Goal: Task Accomplishment & Management: Use online tool/utility

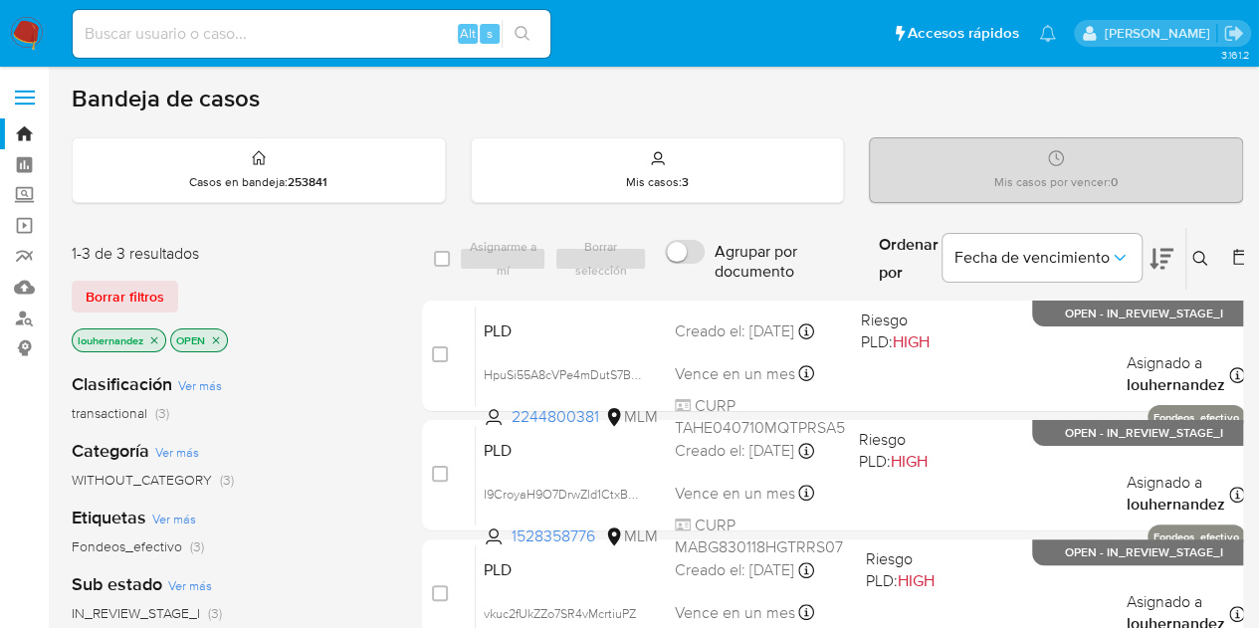
click at [203, 39] on input at bounding box center [312, 34] width 478 height 26
paste input "JOSE CARLOS ZARATE ARRIAGA"
type input "JOSE CARLOS ZARATE ARRIAGA"
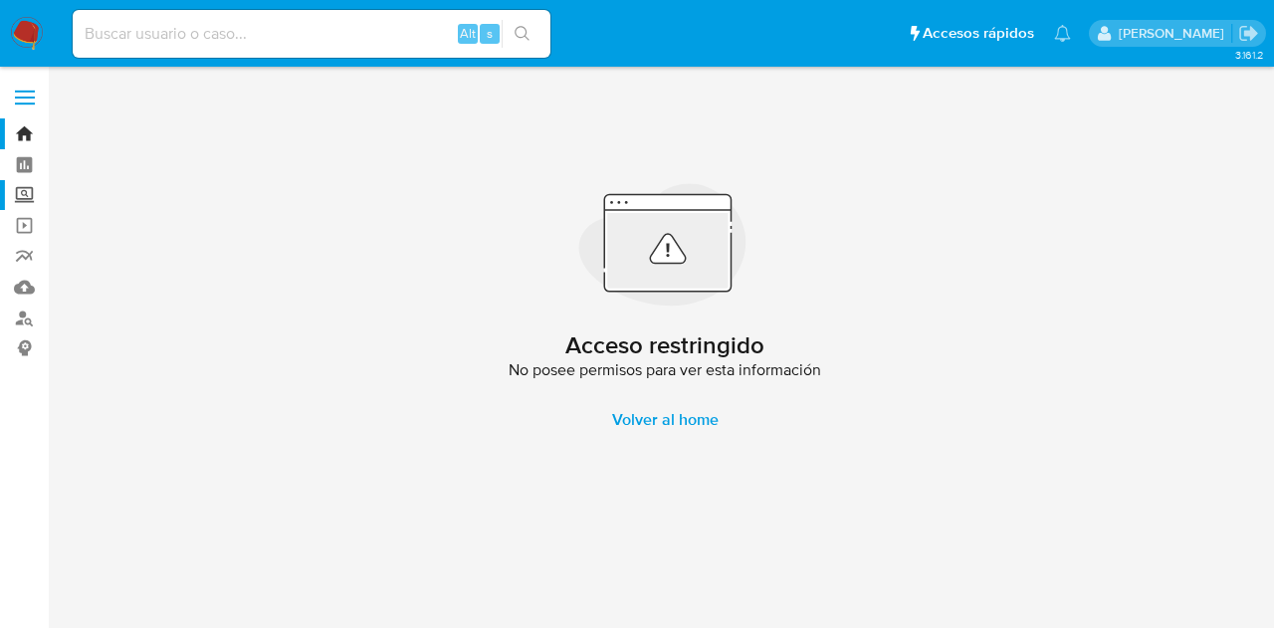
click at [32, 201] on label "Screening" at bounding box center [118, 195] width 237 height 31
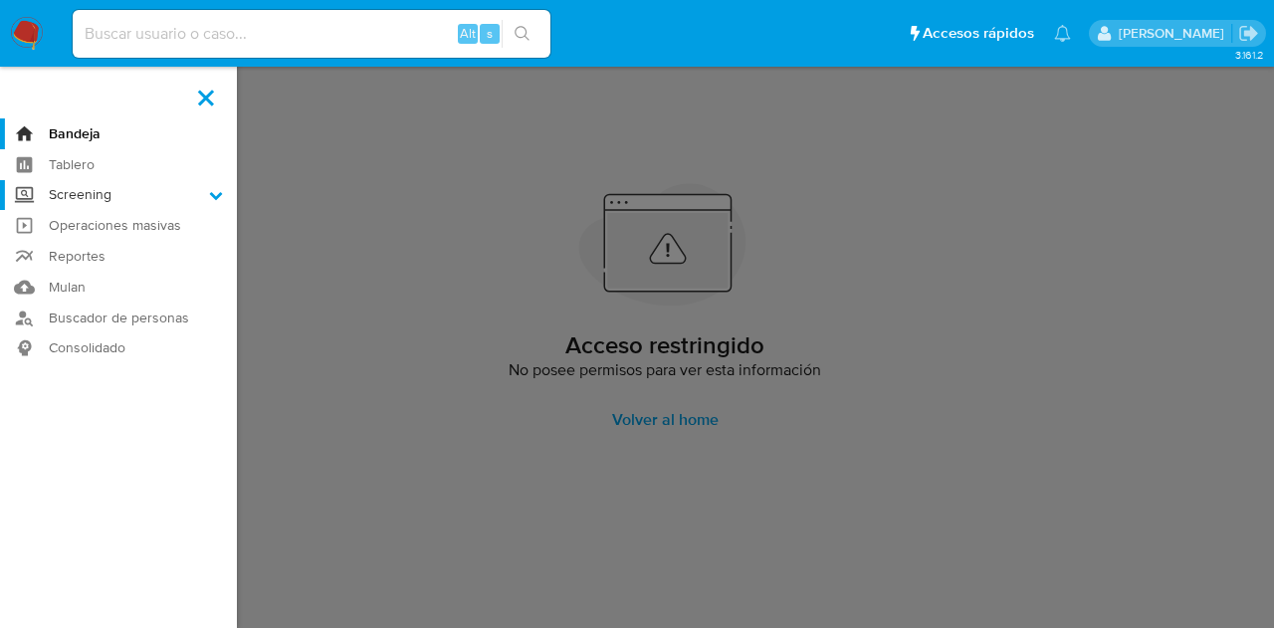
click at [0, 0] on input "Screening" at bounding box center [0, 0] width 0 height 0
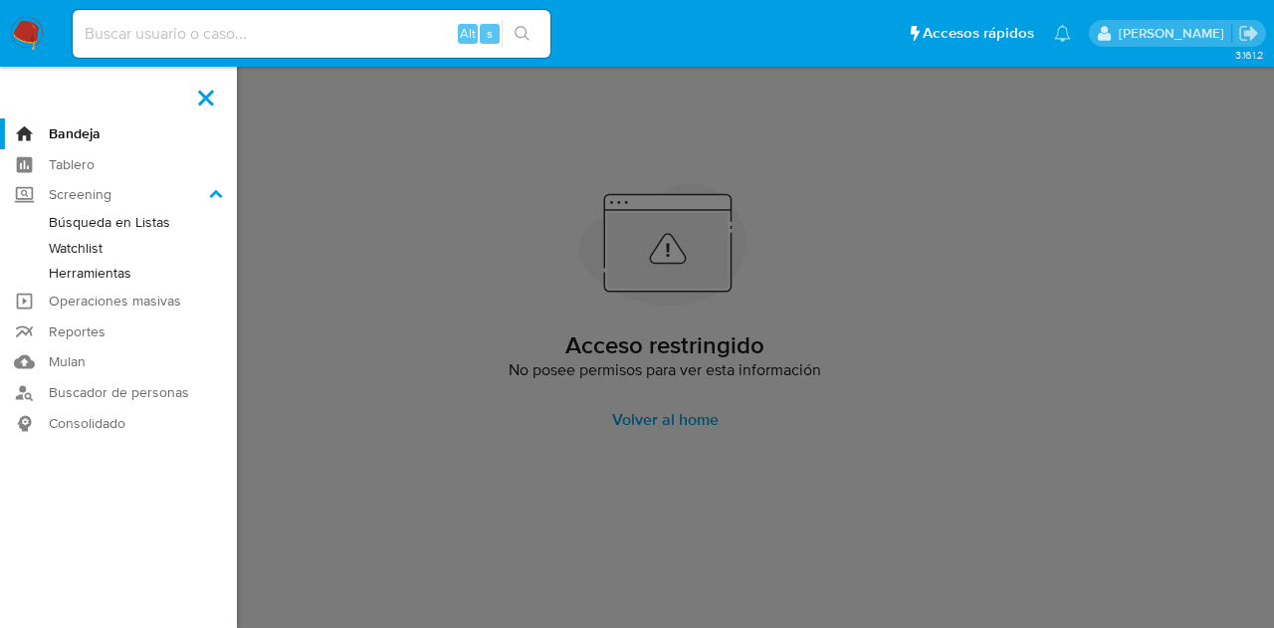
click at [110, 278] on link "Herramientas" at bounding box center [118, 273] width 237 height 25
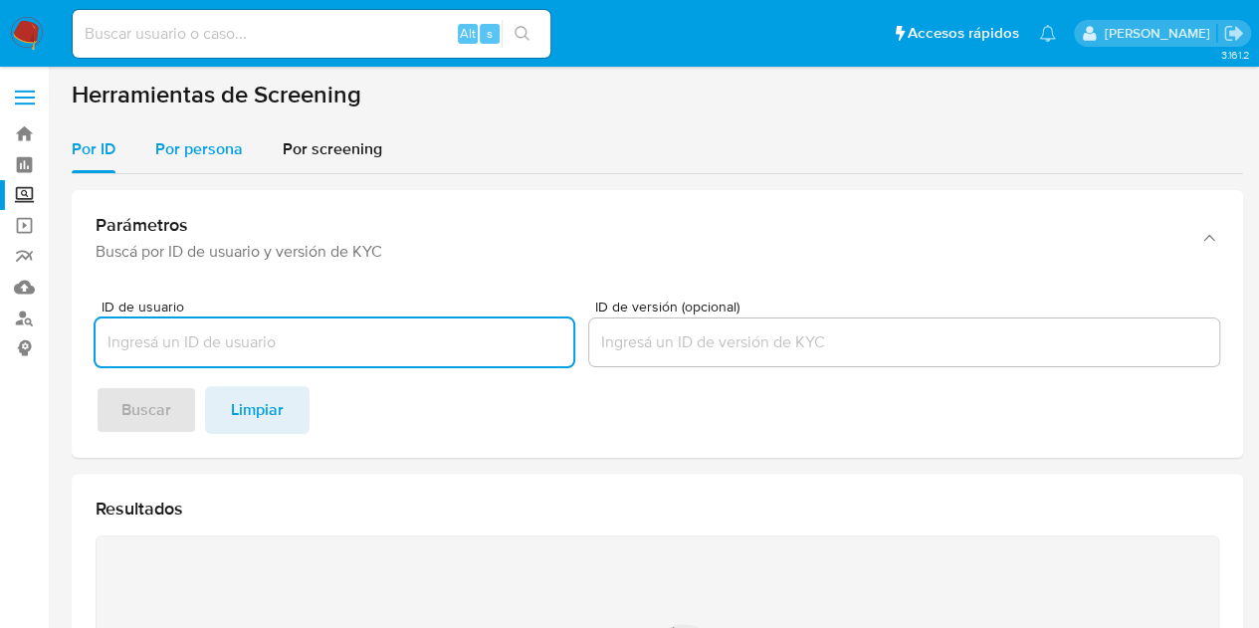
click at [222, 143] on span "Por persona" at bounding box center [199, 148] width 88 height 23
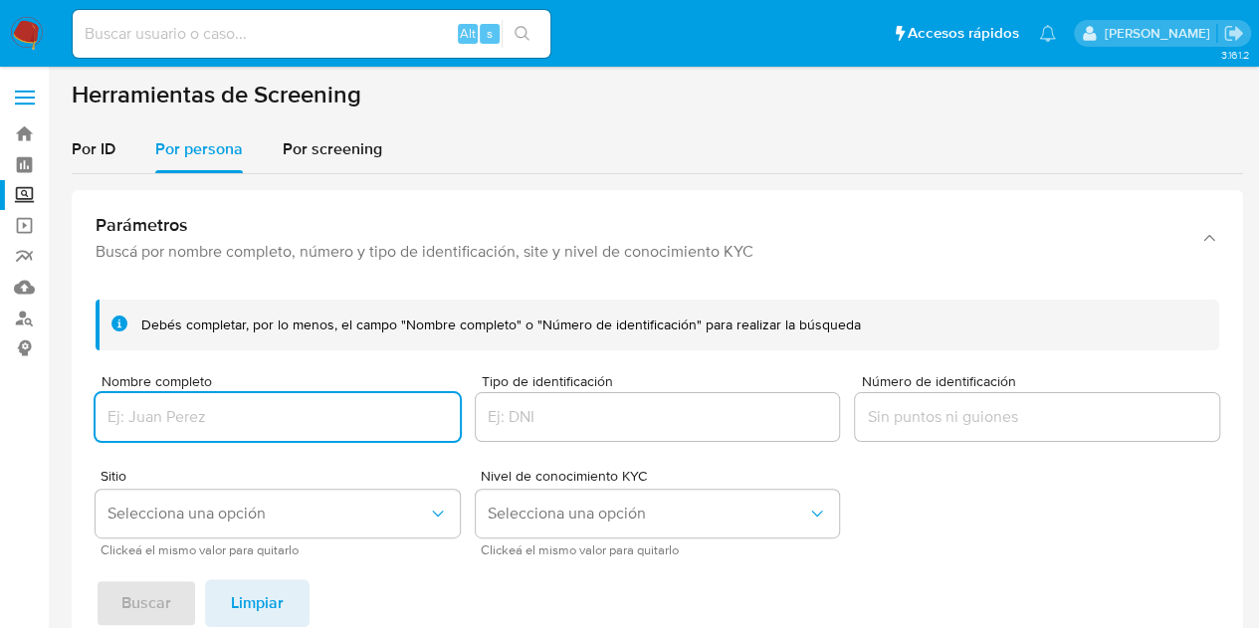
click at [186, 408] on input "Nombre completo" at bounding box center [278, 417] width 364 height 26
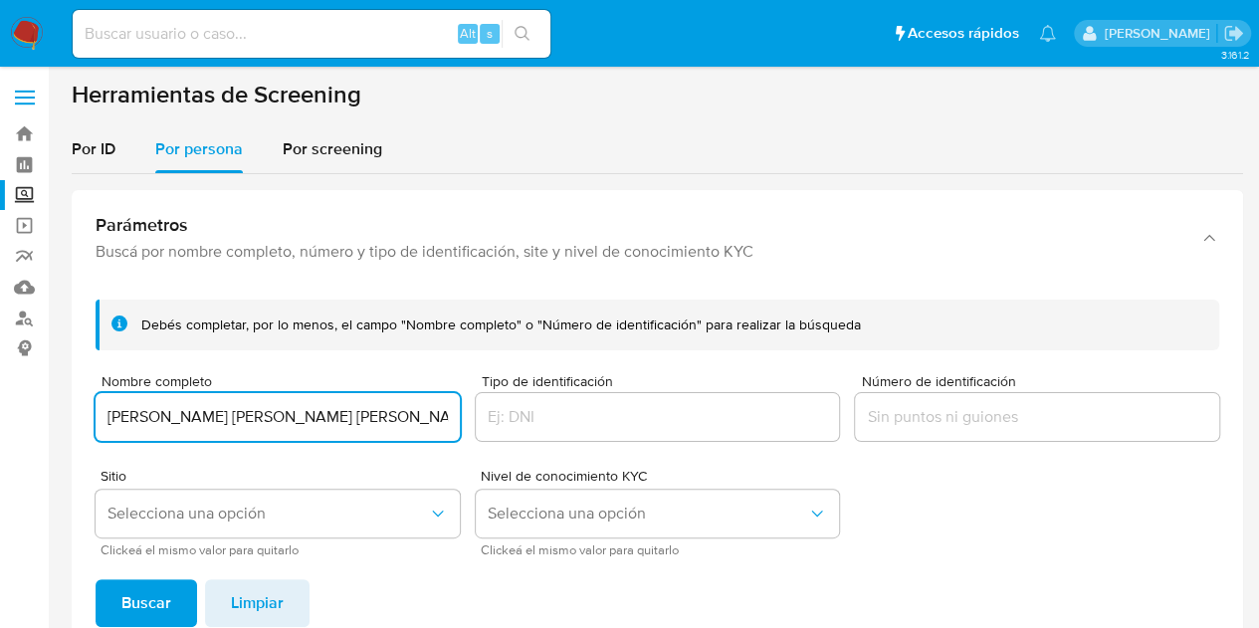
click at [96, 579] on button "Buscar" at bounding box center [147, 603] width 102 height 48
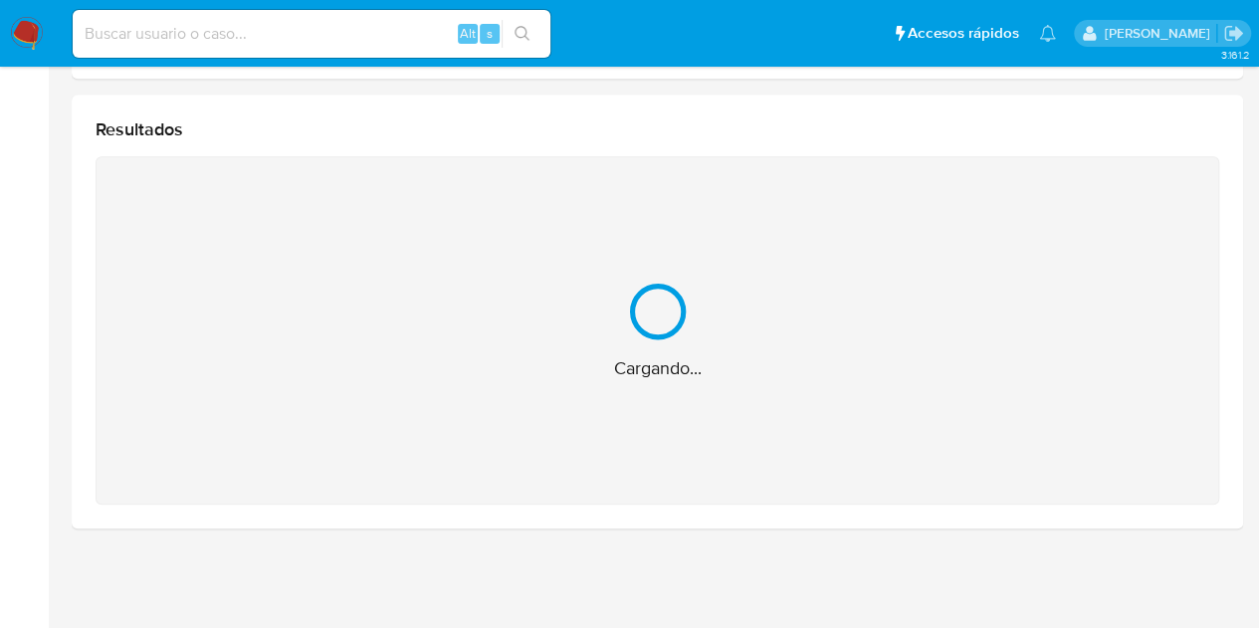
scroll to position [256, 0]
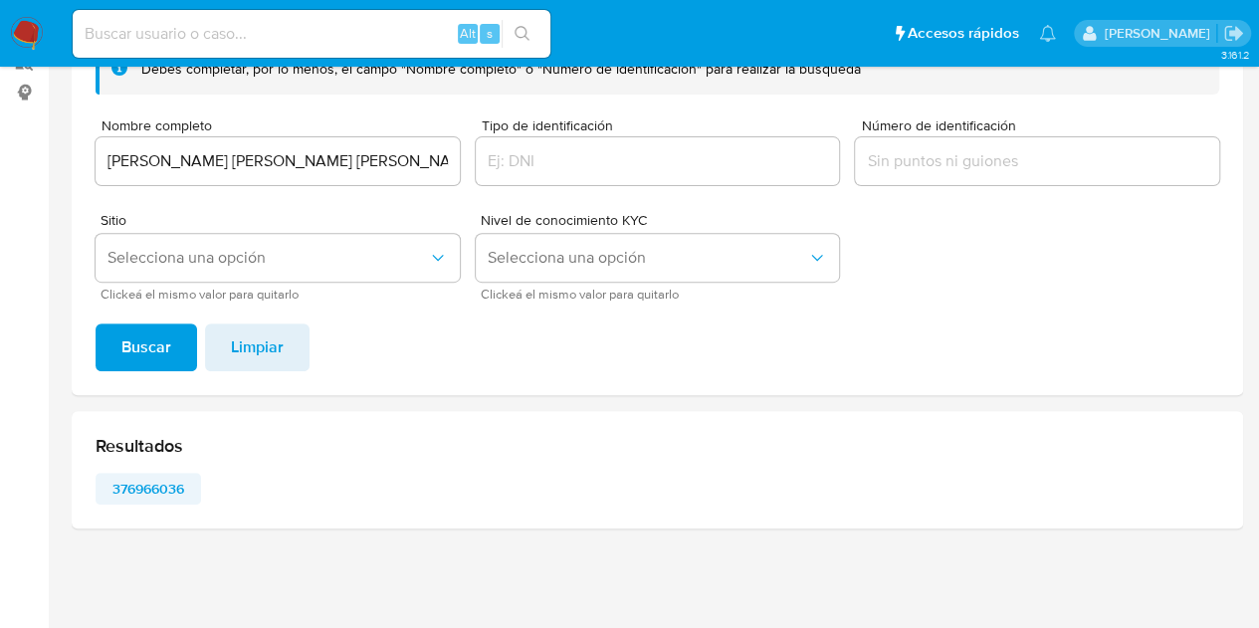
click at [174, 491] on span "376966036" at bounding box center [149, 489] width 78 height 28
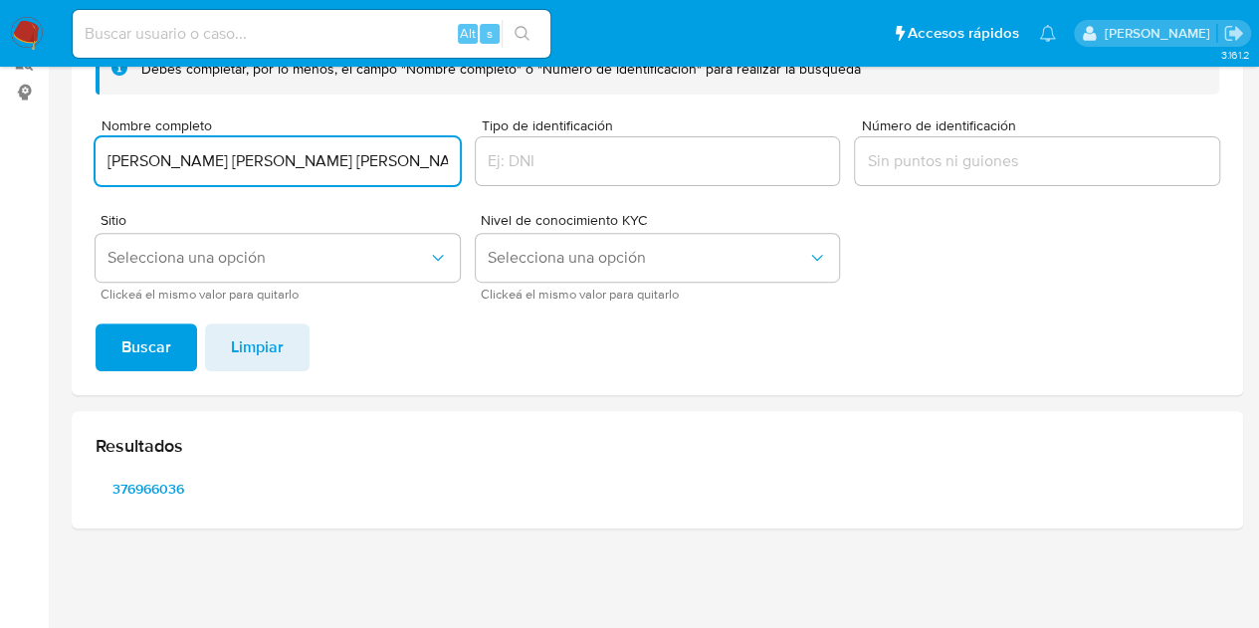
drag, startPoint x: 373, startPoint y: 156, endPoint x: 0, endPoint y: 148, distance: 373.4
click at [0, 148] on section "Bandeja Tablero Screening Búsqueda en Listas Watchlist Herramientas Operaciones…" at bounding box center [629, 186] width 1259 height 885
type input "FRANCISCO RIVERA VILLAFUERTE"
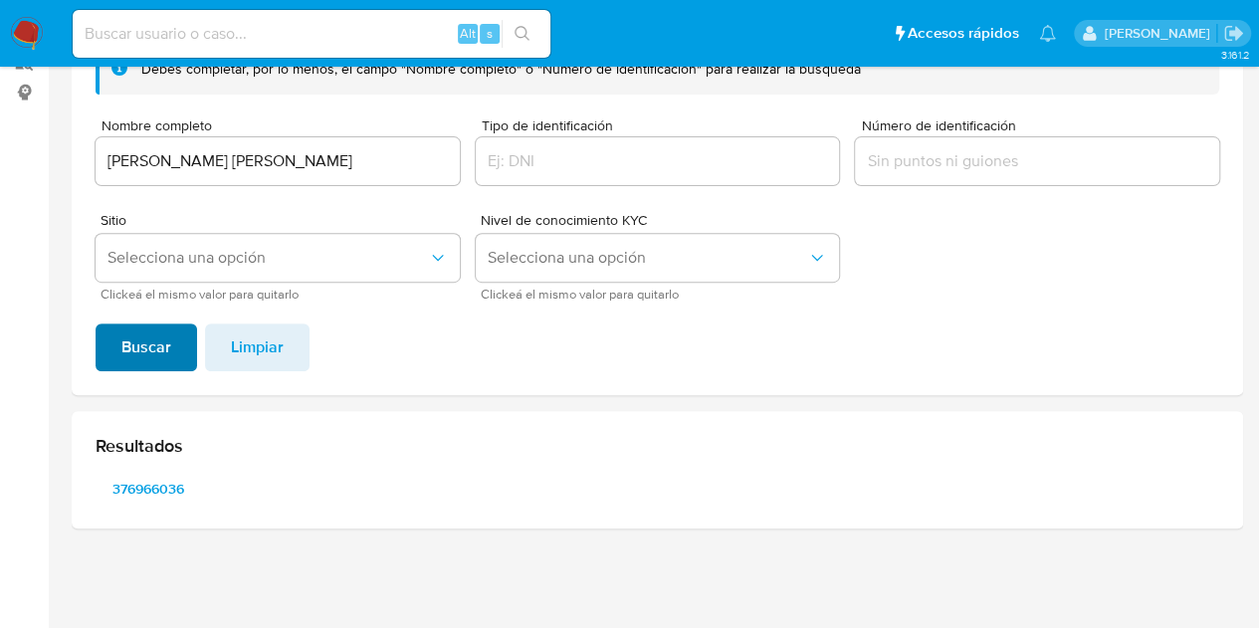
click at [179, 332] on button "Buscar" at bounding box center [147, 348] width 102 height 48
click at [157, 491] on span "233899045" at bounding box center [149, 489] width 78 height 28
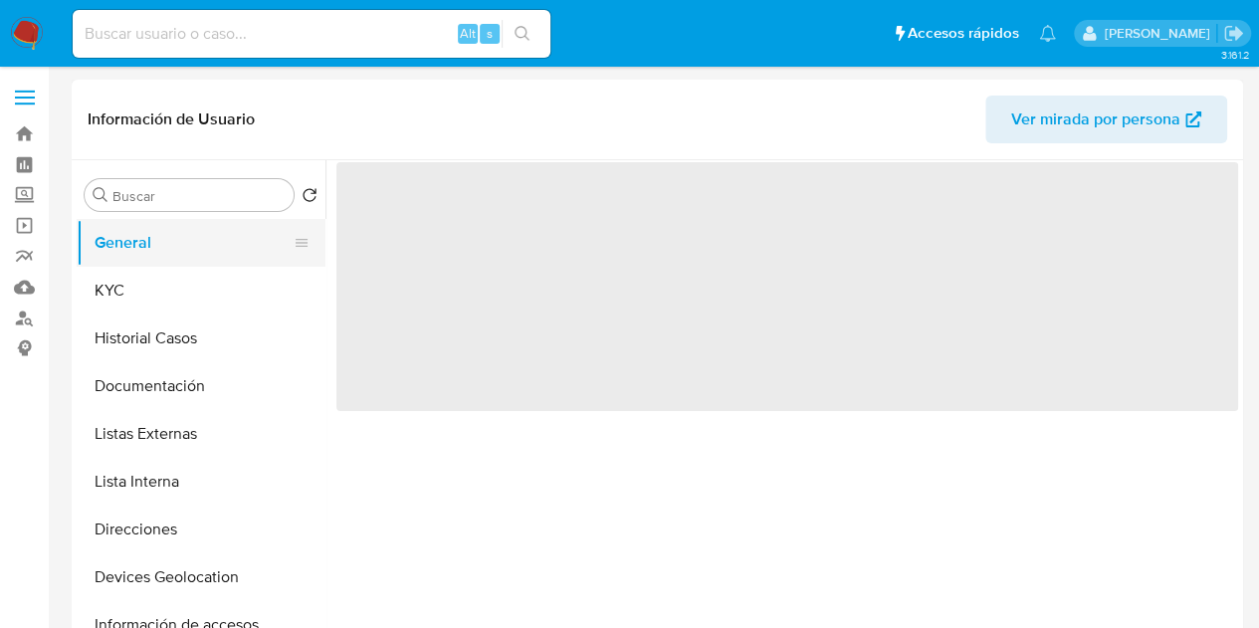
select select "10"
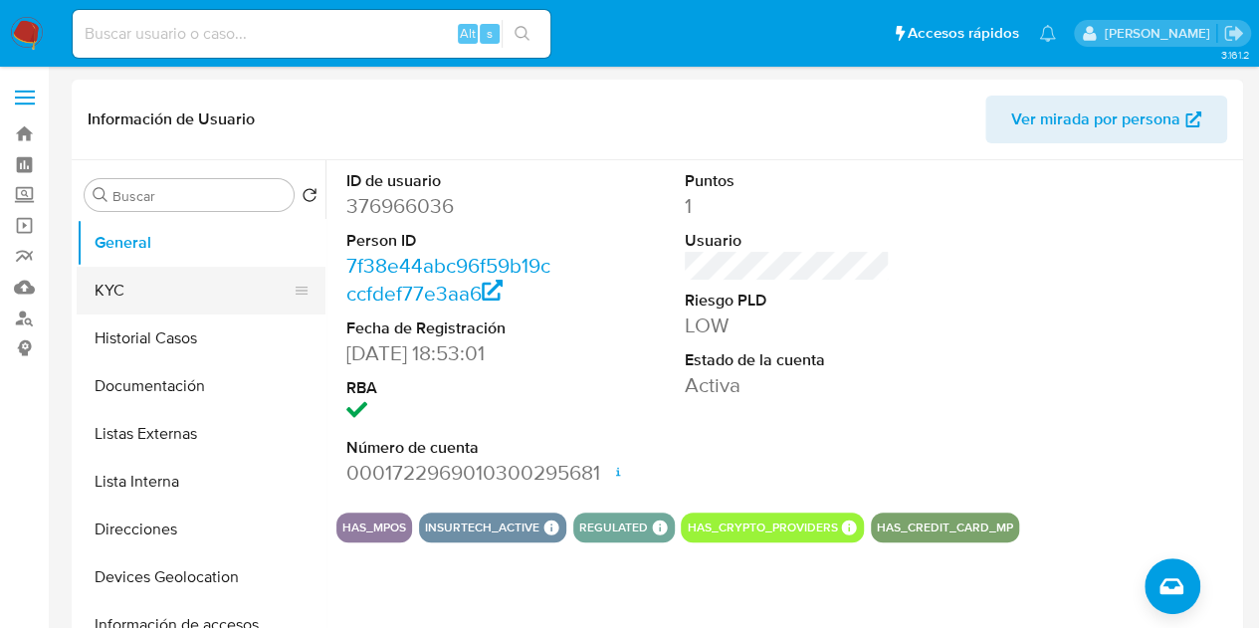
click at [192, 295] on button "KYC" at bounding box center [193, 291] width 233 height 48
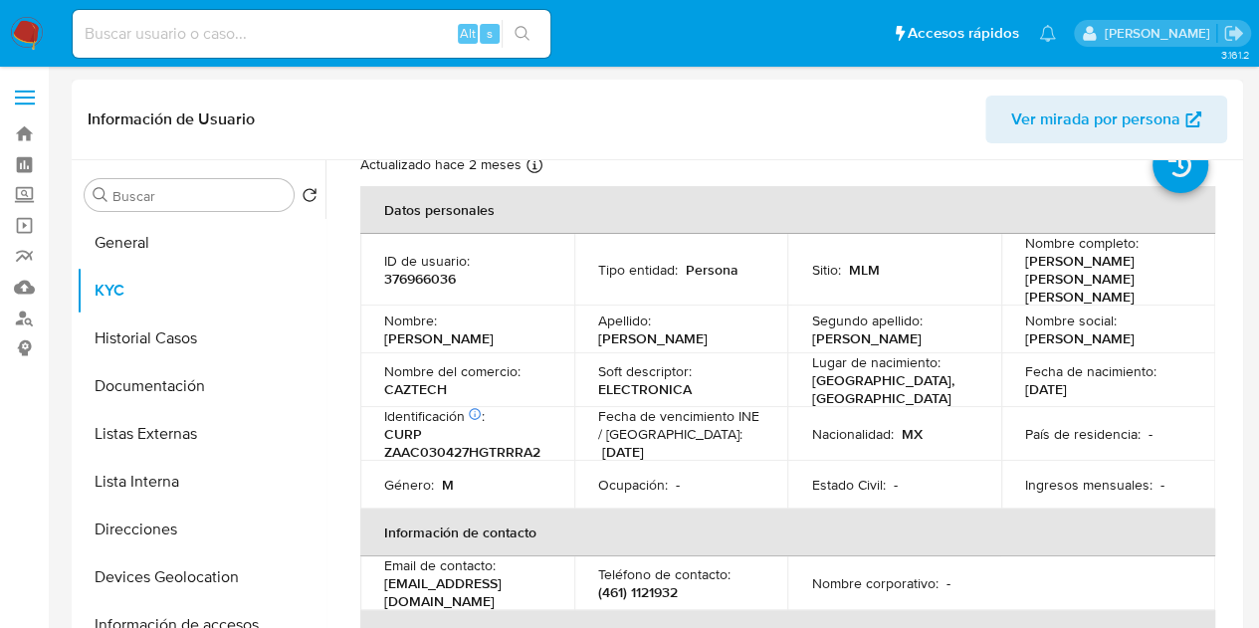
scroll to position [100, 0]
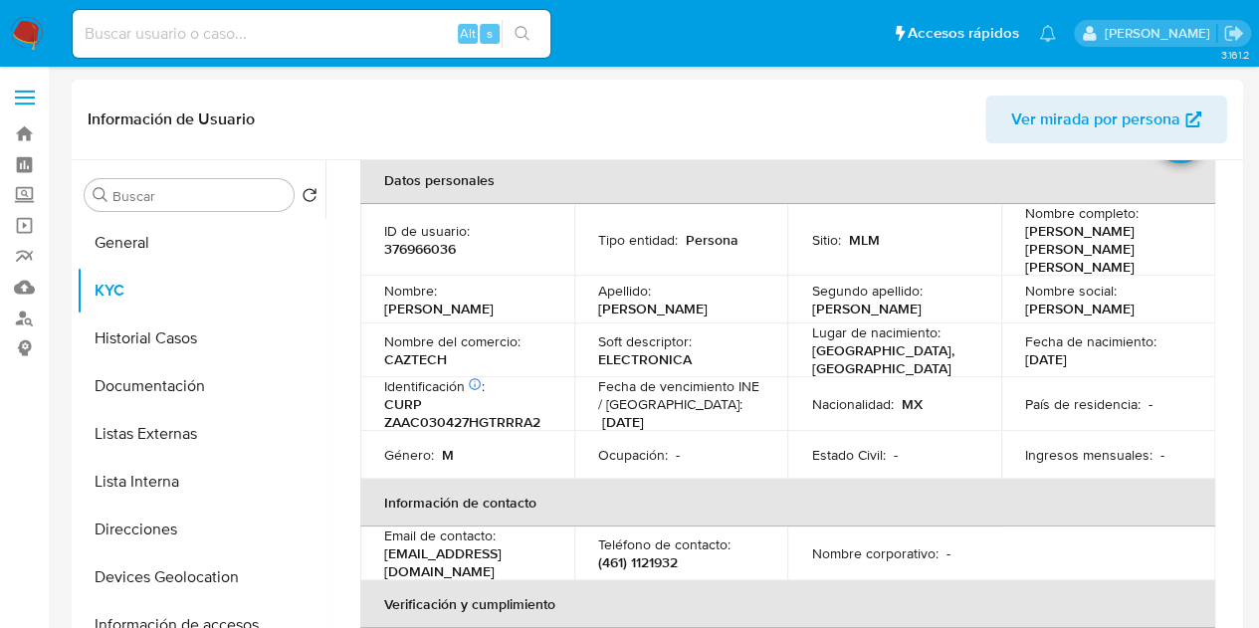
drag, startPoint x: 1115, startPoint y: 335, endPoint x: 1022, endPoint y: 335, distance: 93.6
click at [1025, 335] on div "Fecha de nacimiento : 27/04/2003" at bounding box center [1108, 351] width 166 height 36
click at [422, 244] on p "376966036" at bounding box center [420, 249] width 72 height 18
copy p "376966036"
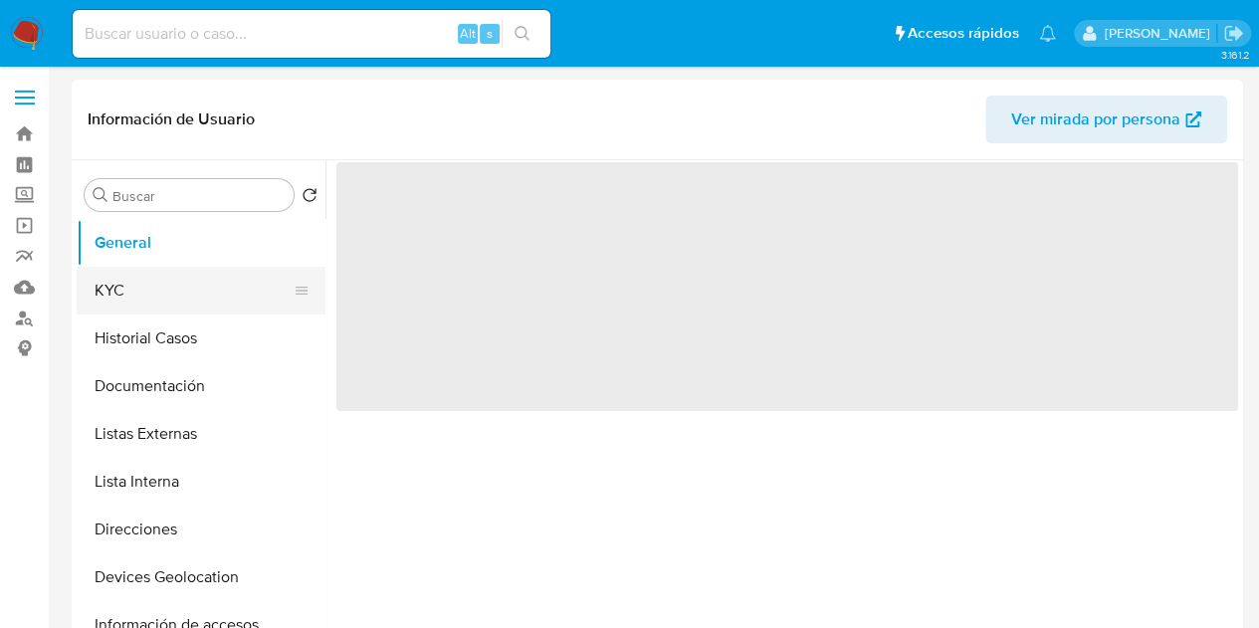
click at [145, 289] on button "KYC" at bounding box center [193, 291] width 233 height 48
select select "10"
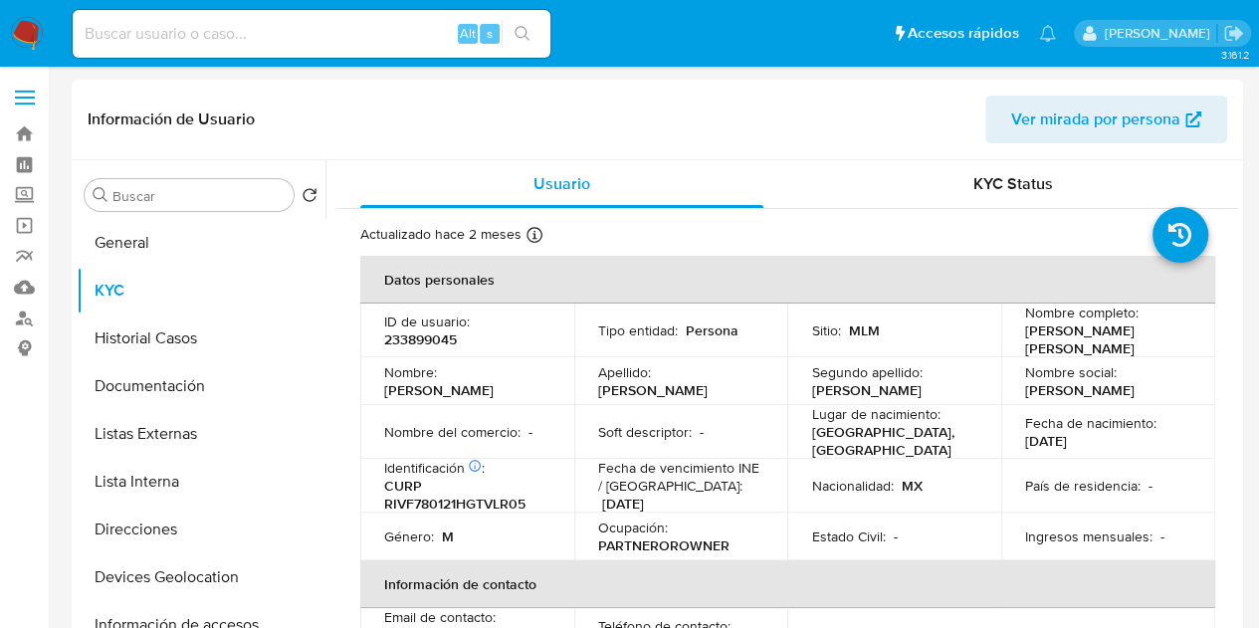
click at [416, 341] on p "233899045" at bounding box center [420, 340] width 73 height 18
copy p "233899045"
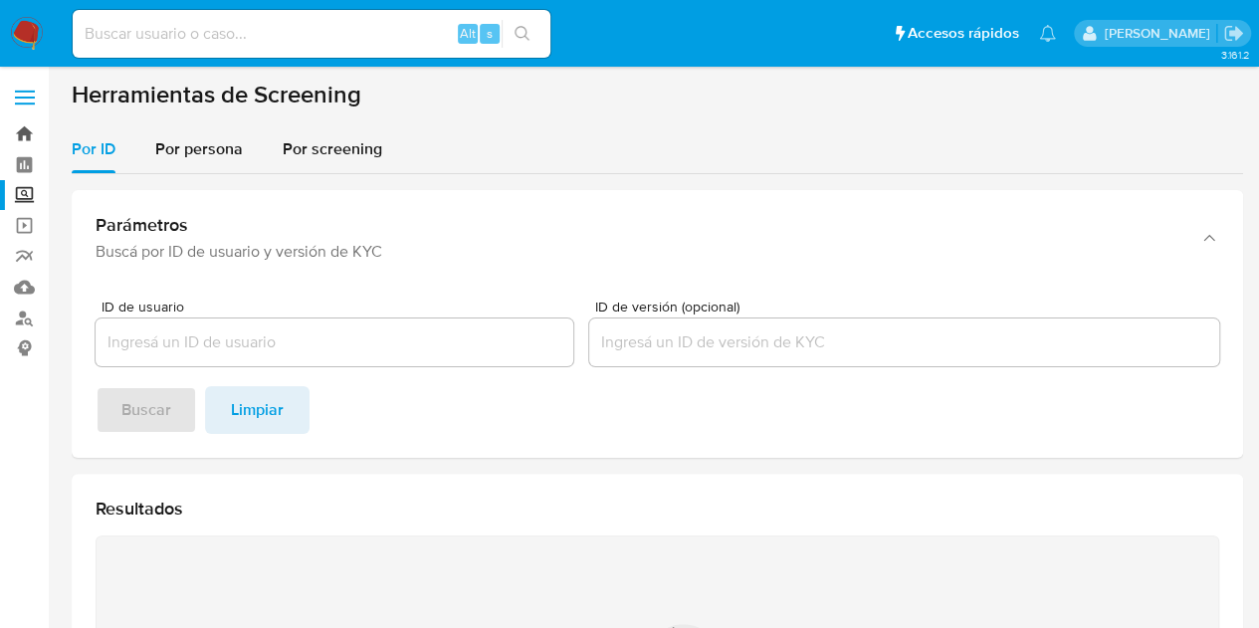
click at [29, 133] on link "Bandeja" at bounding box center [118, 133] width 237 height 31
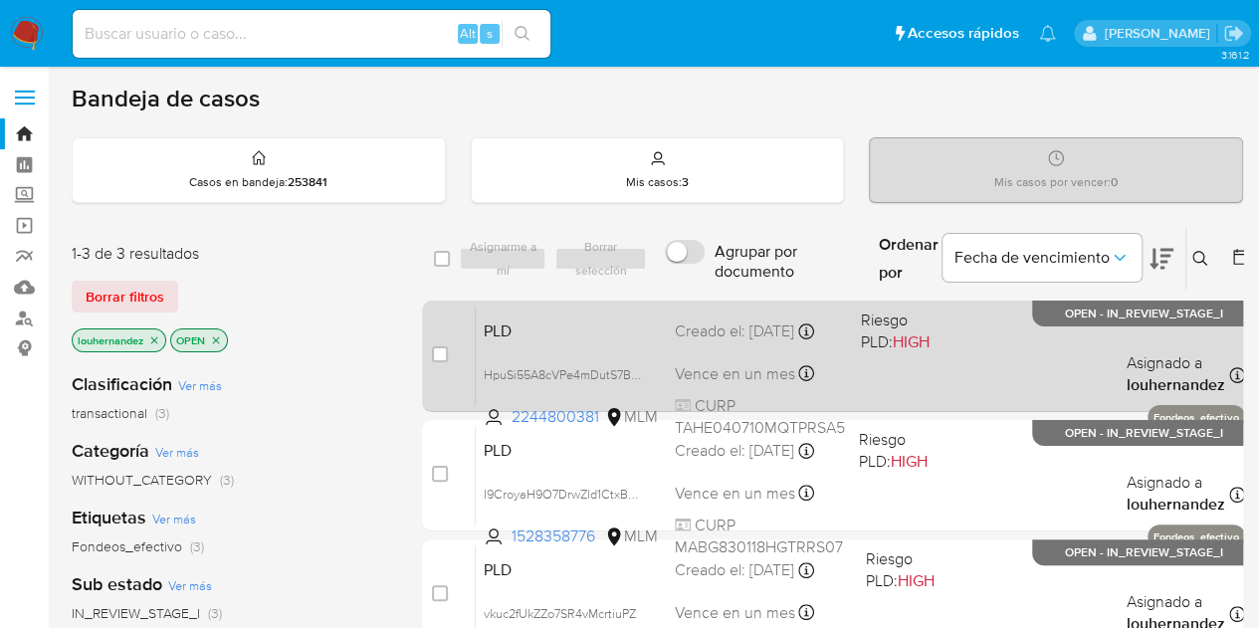
click at [693, 359] on div "PLD HpuSi55A8cVPe4mDutS7B9bS 2244800381 MLM Riesgo PLD: HIGH Creado el: 12/09/2…" at bounding box center [861, 356] width 770 height 101
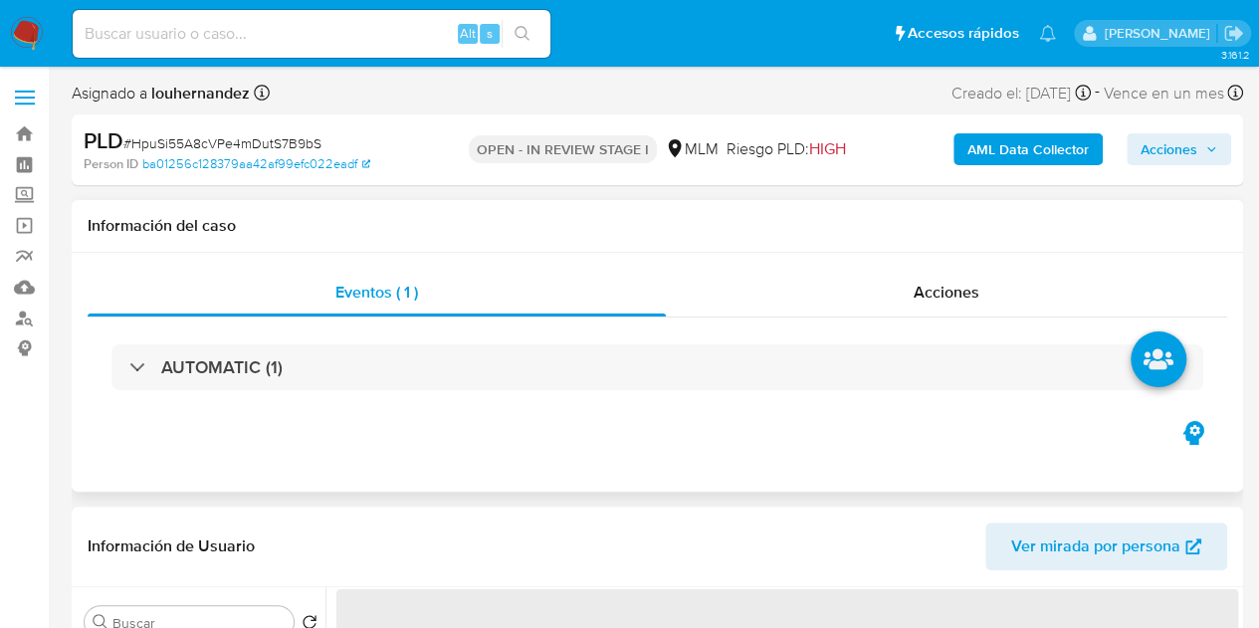
select select "10"
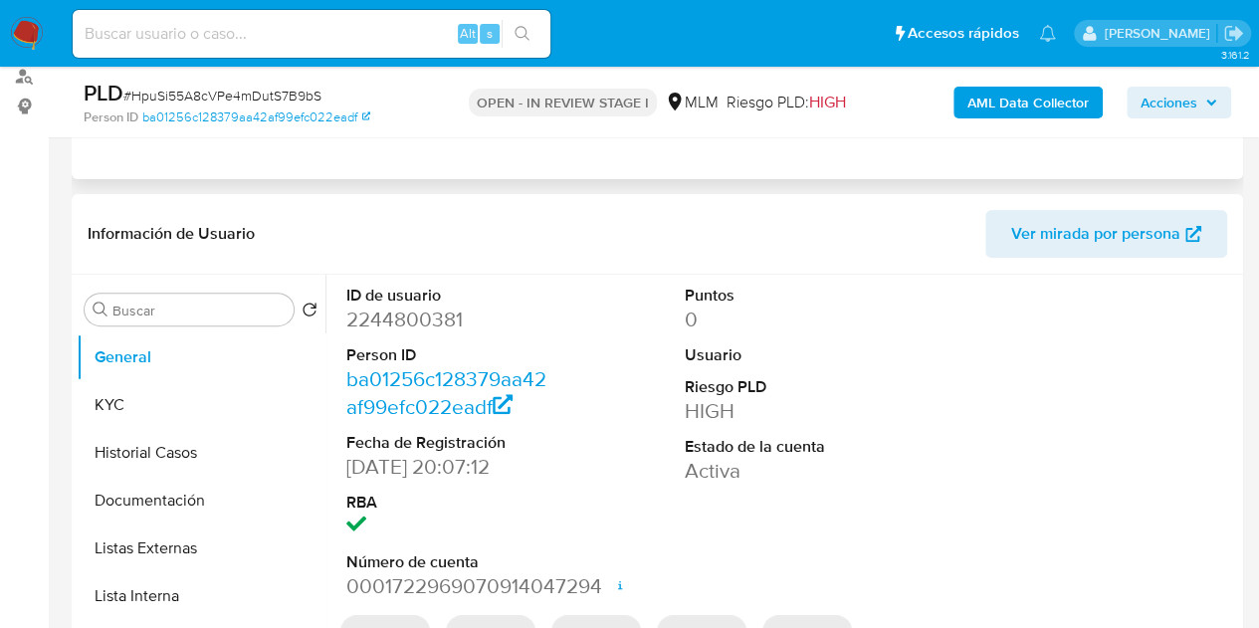
scroll to position [299, 0]
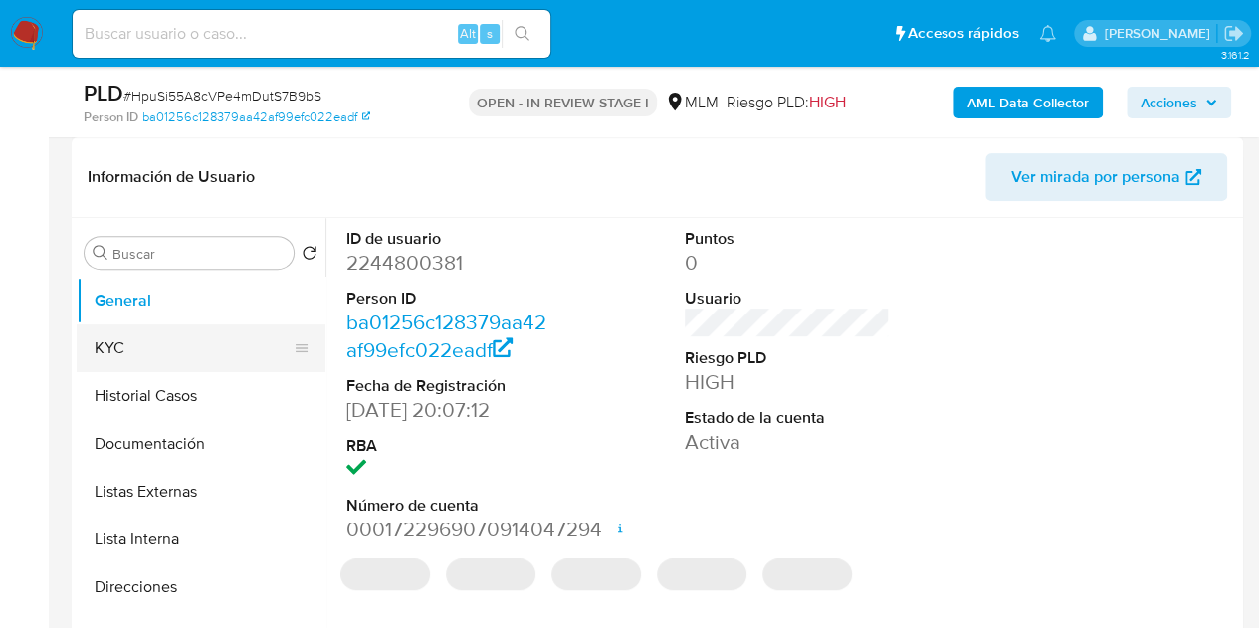
click at [164, 356] on button "KYC" at bounding box center [193, 349] width 233 height 48
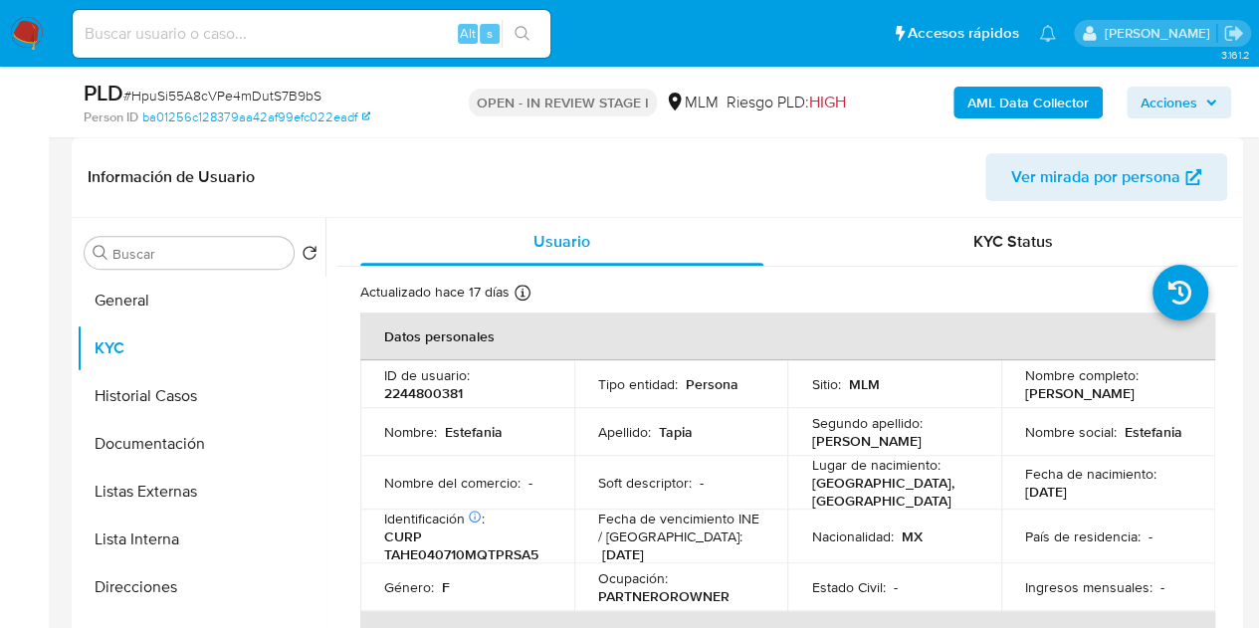
click at [16, 27] on img at bounding box center [27, 34] width 34 height 34
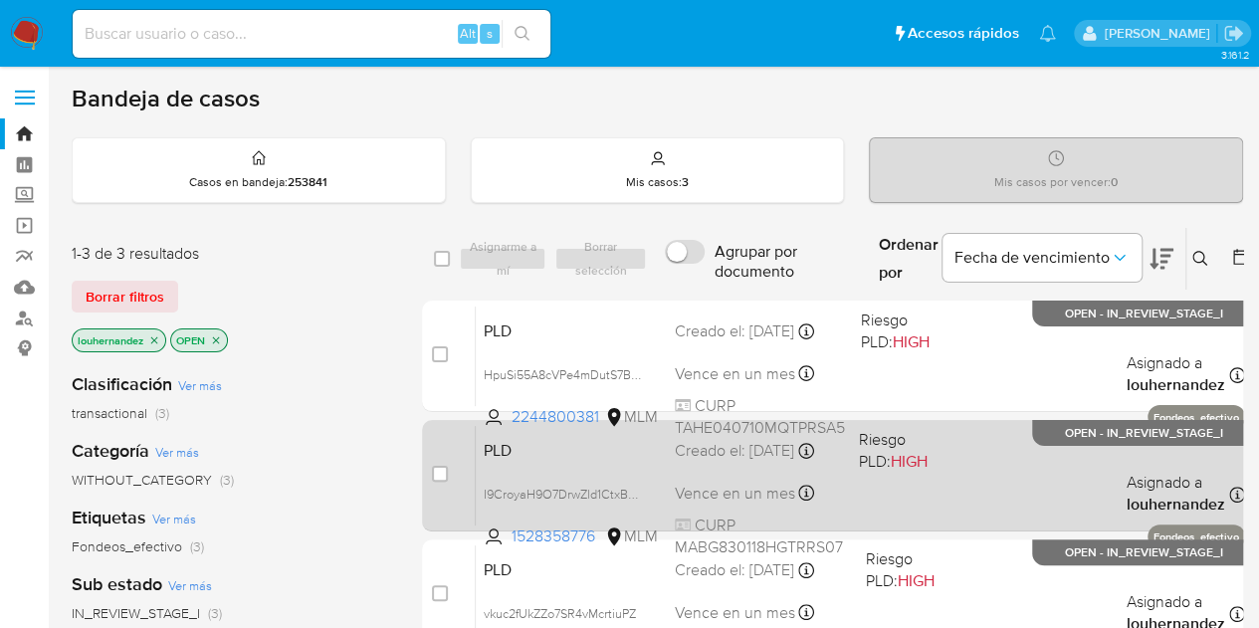
click at [765, 450] on div "Creado el: [DATE] Creado el: [DATE] 02:12:24" at bounding box center [759, 451] width 168 height 22
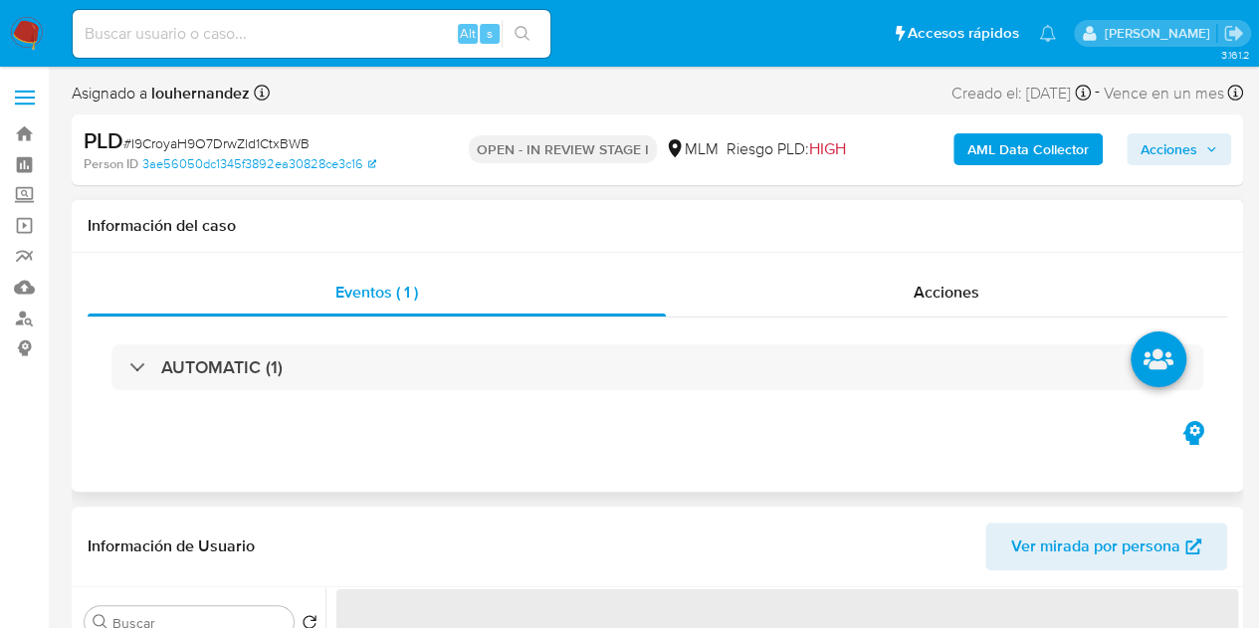
select select "10"
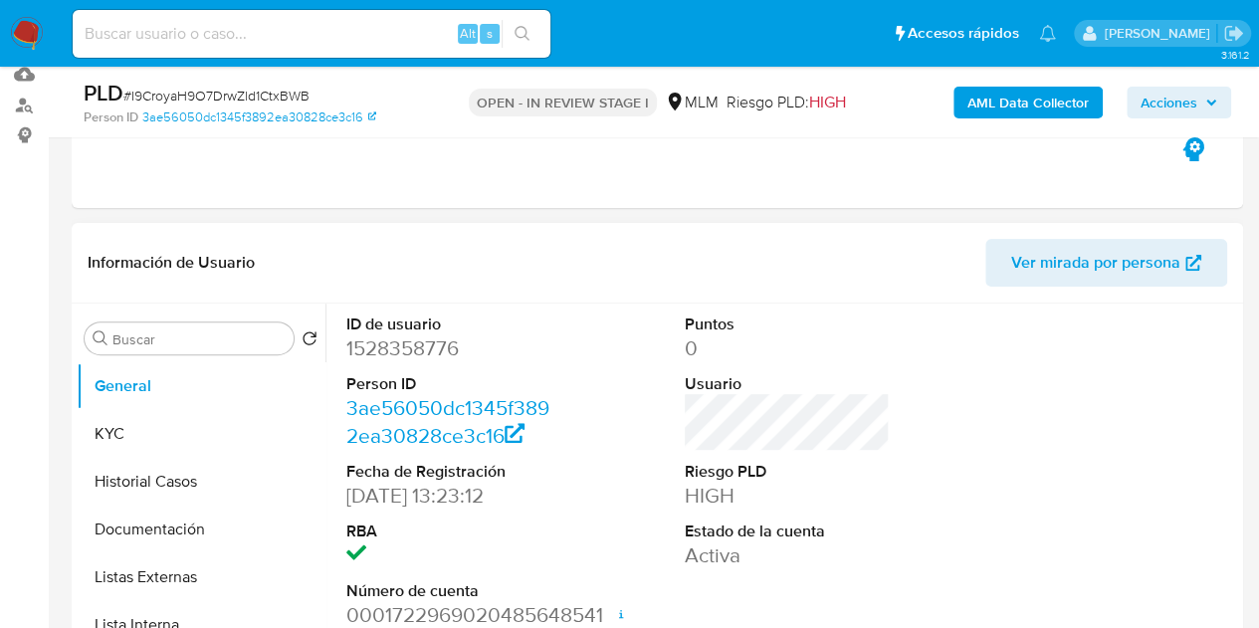
scroll to position [398, 0]
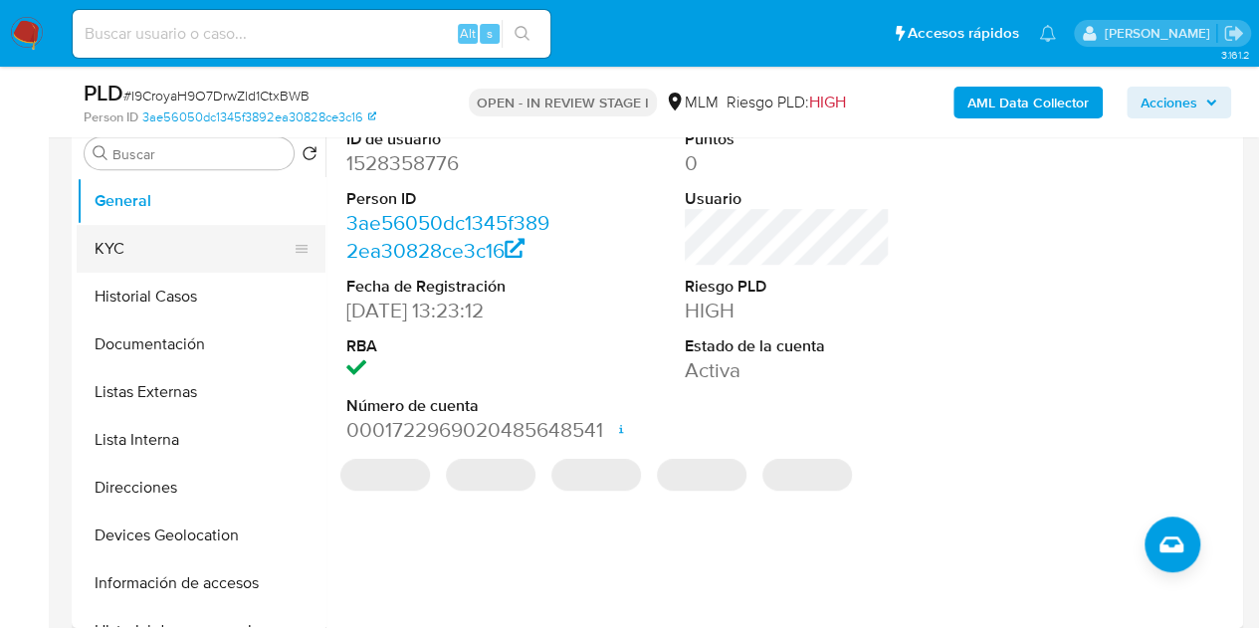
click at [225, 248] on button "KYC" at bounding box center [193, 249] width 233 height 48
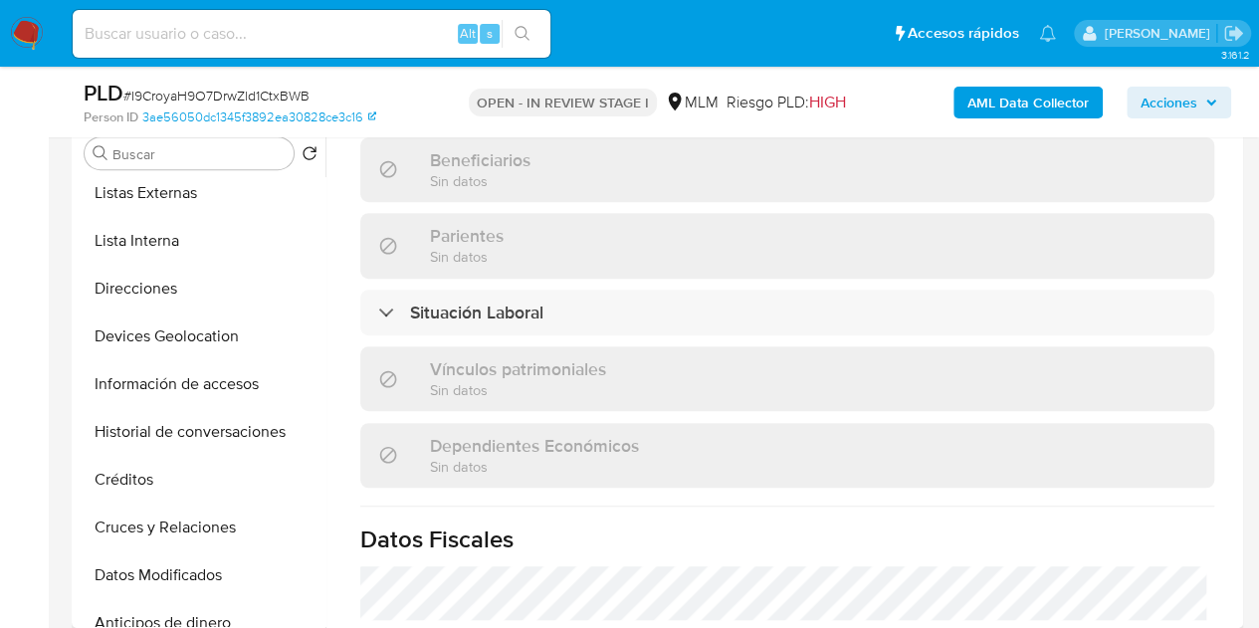
scroll to position [1249, 0]
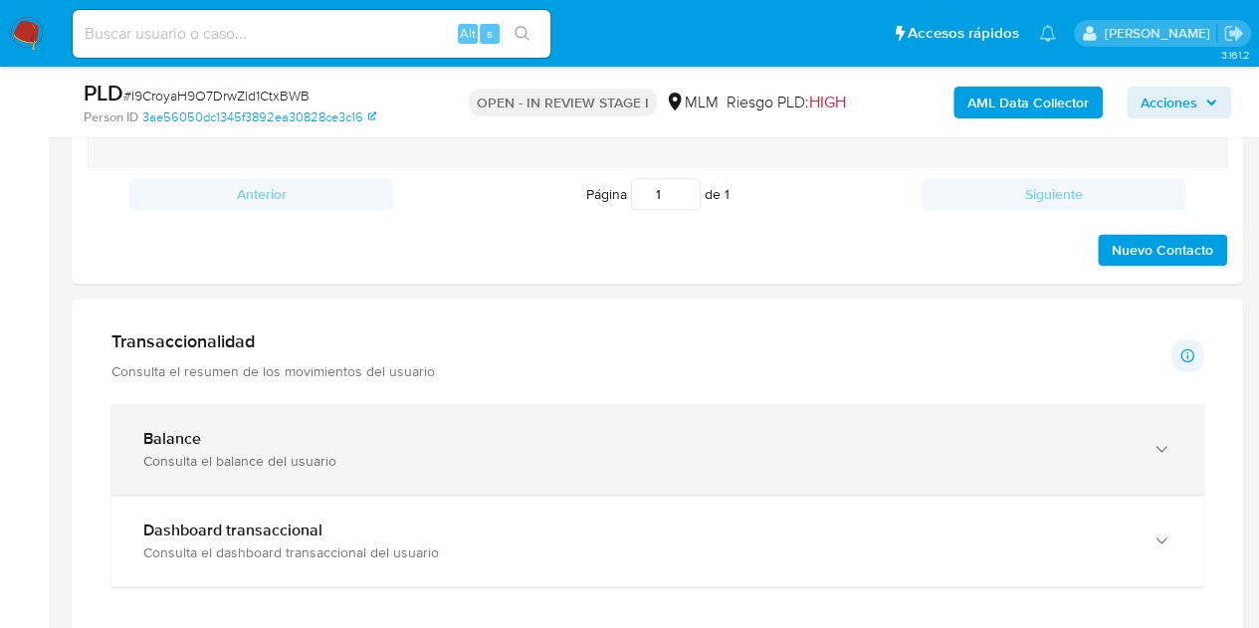
click at [442, 431] on div "Balance" at bounding box center [637, 439] width 989 height 20
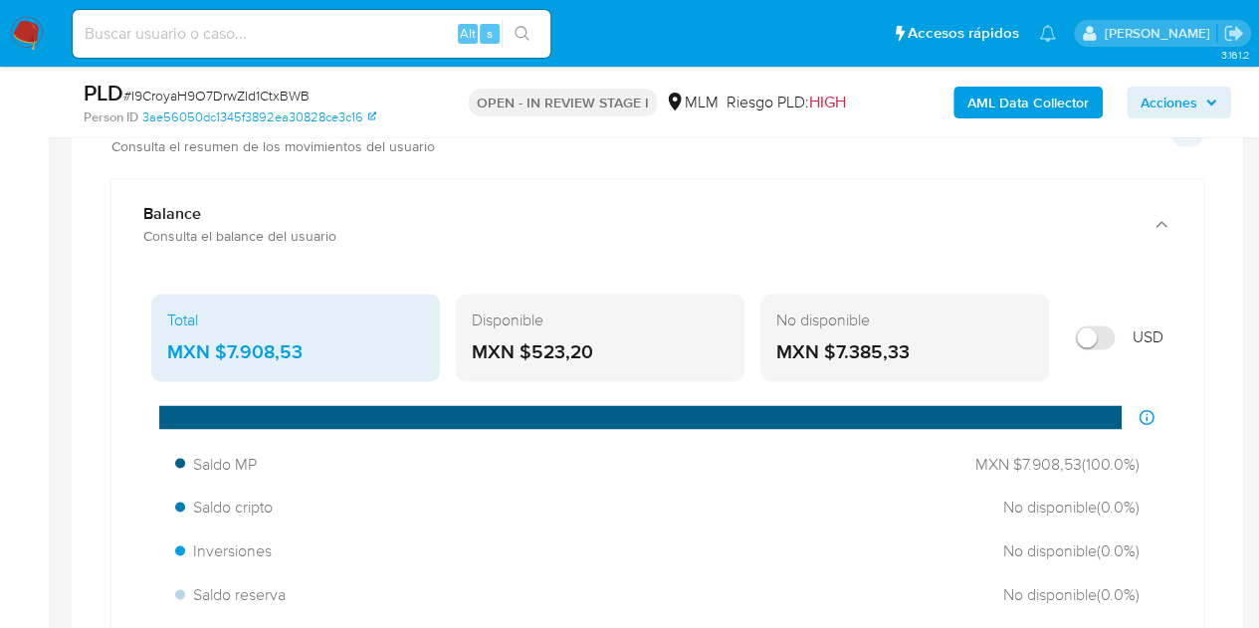
scroll to position [1493, 0]
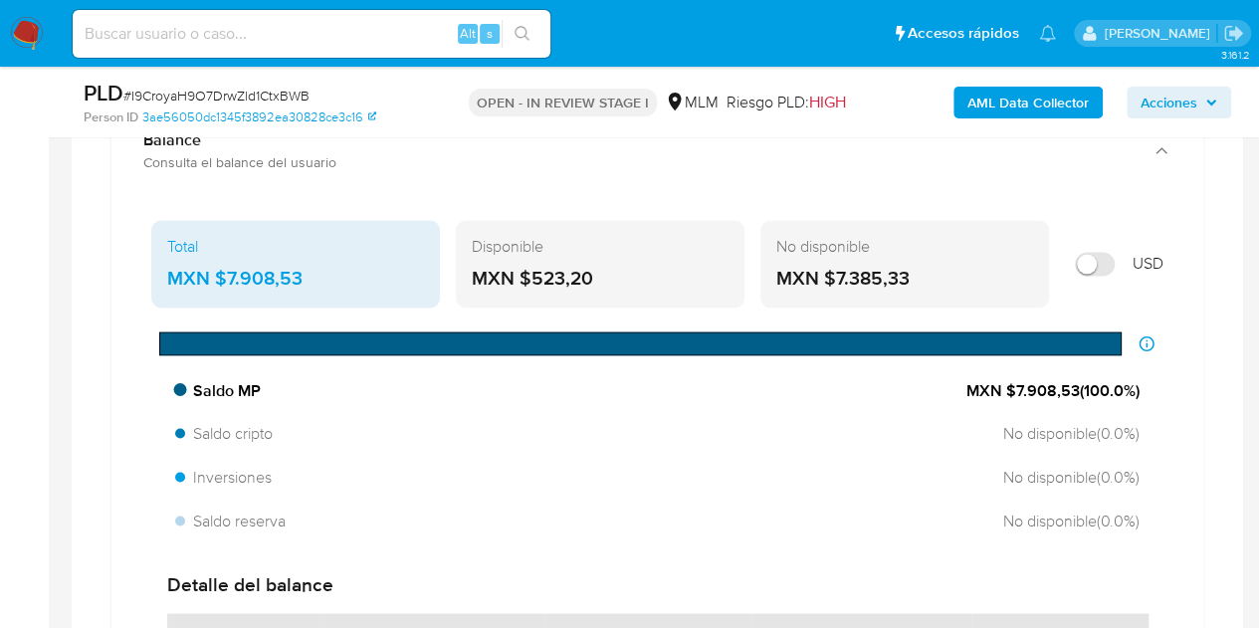
drag, startPoint x: 1014, startPoint y: 385, endPoint x: 1073, endPoint y: 383, distance: 59.8
click at [1073, 383] on span "MXN $7.908,53 ( 100.0 %)" at bounding box center [1053, 390] width 173 height 22
